Goal: Task Accomplishment & Management: Manage account settings

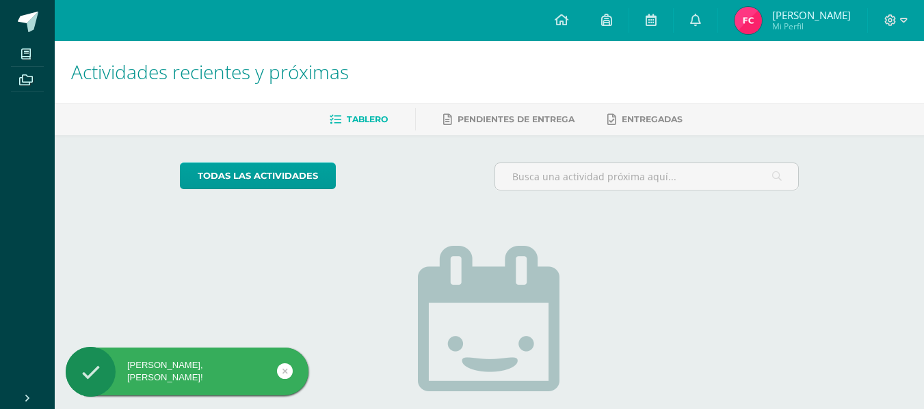
click at [749, 23] on img at bounding box center [747, 20] width 27 height 27
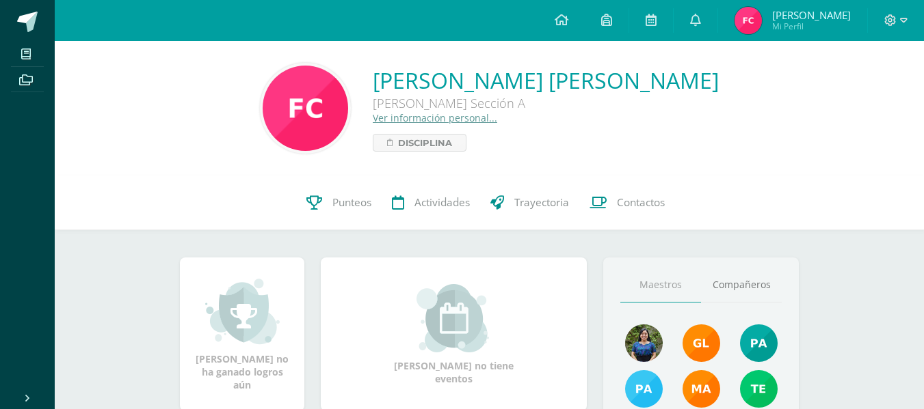
click at [749, 23] on img at bounding box center [747, 20] width 27 height 27
click at [332, 204] on span "Punteos" at bounding box center [351, 203] width 39 height 14
click at [332, 210] on span "Punteos" at bounding box center [351, 203] width 39 height 14
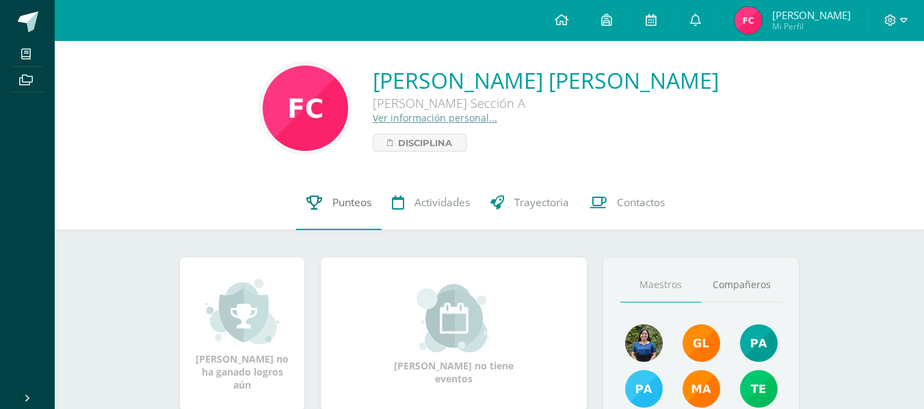
click at [332, 210] on span "Punteos" at bounding box center [351, 203] width 39 height 14
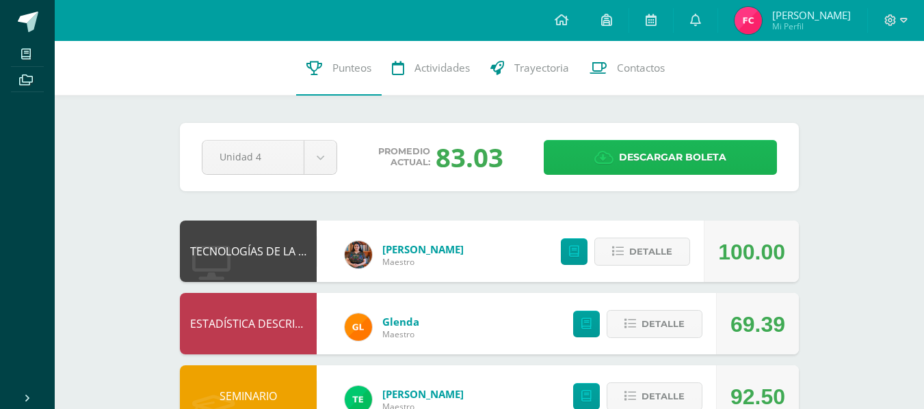
click at [648, 152] on span "Descargar boleta" at bounding box center [672, 157] width 107 height 33
